Goal: Navigation & Orientation: Go to known website

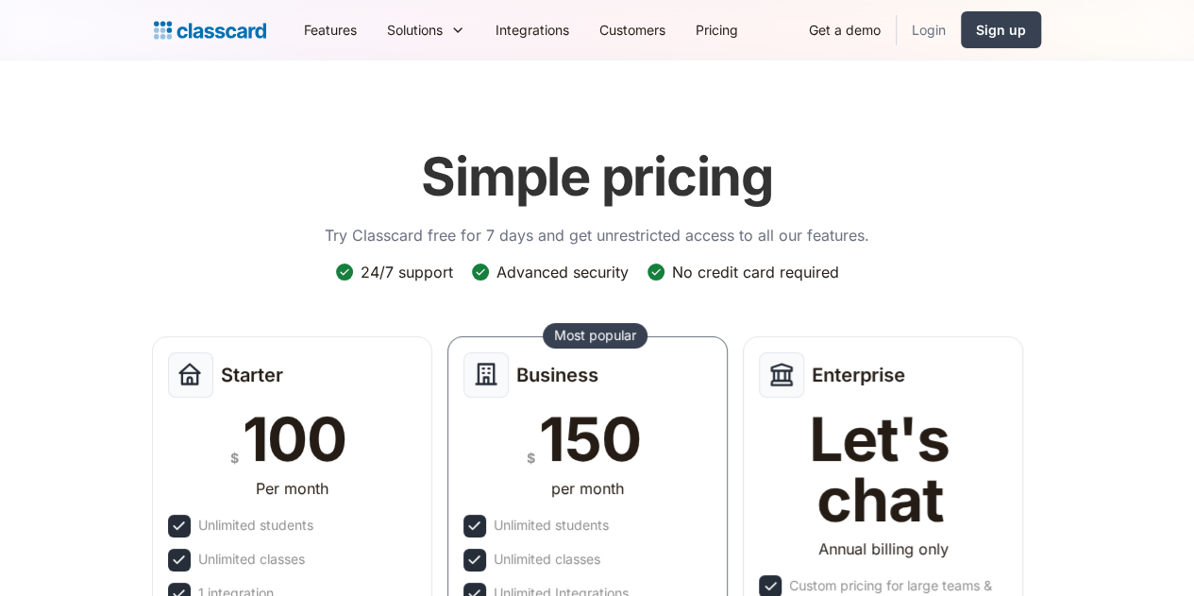
click at [961, 25] on link "Login" at bounding box center [929, 29] width 64 height 42
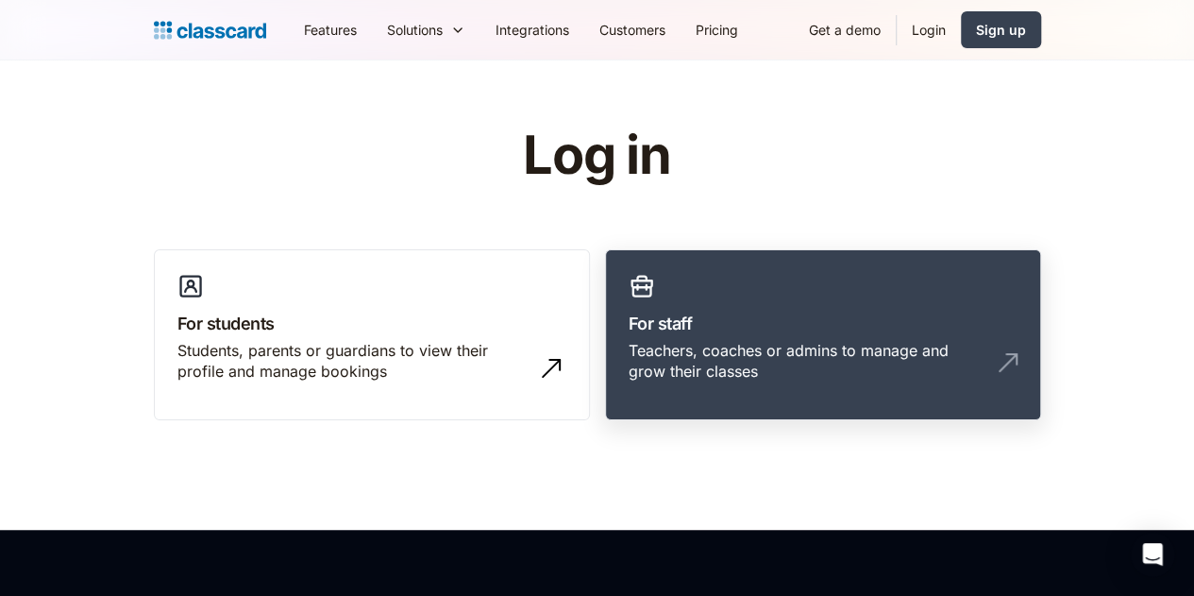
click at [671, 335] on link "For staff Teachers, coaches or admins to manage and grow their classes" at bounding box center [823, 335] width 436 height 172
